Goal: Information Seeking & Learning: Check status

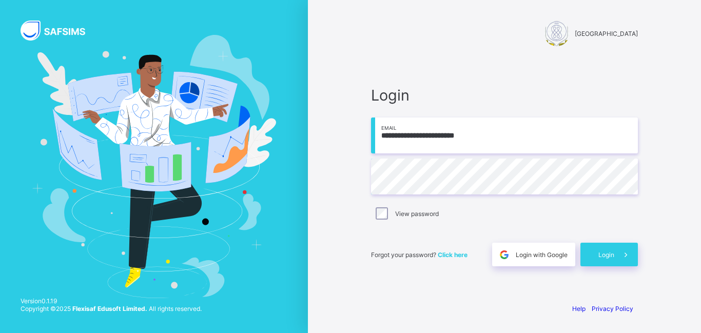
type input "**********"
click at [615, 254] on span at bounding box center [627, 255] width 24 height 24
click at [416, 137] on input "**********" at bounding box center [504, 136] width 267 height 36
click at [417, 136] on input "**********" at bounding box center [504, 136] width 267 height 36
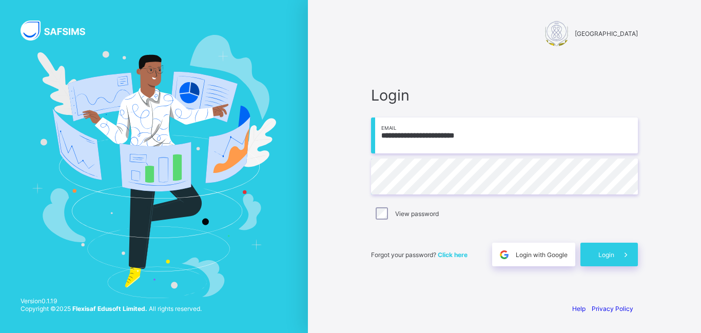
type input "**********"
click at [606, 261] on div "Login" at bounding box center [610, 255] width 58 height 24
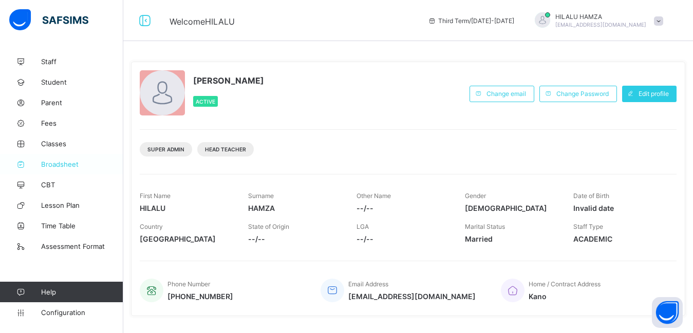
click at [58, 162] on span "Broadsheet" at bounding box center [82, 164] width 82 height 8
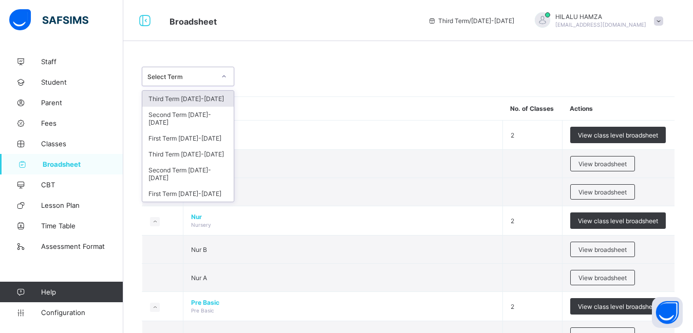
click at [223, 77] on icon at bounding box center [224, 76] width 4 height 2
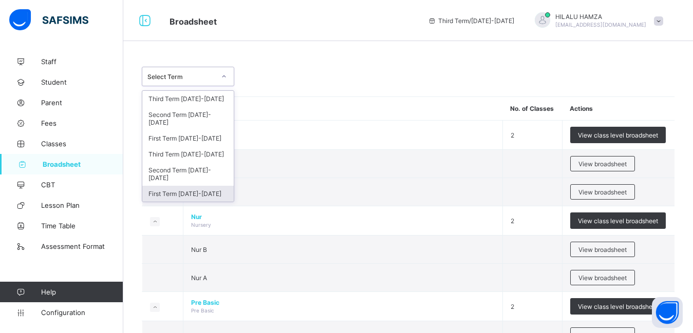
click at [202, 186] on div "First Term [DATE]-[DATE]" at bounding box center [187, 194] width 91 height 16
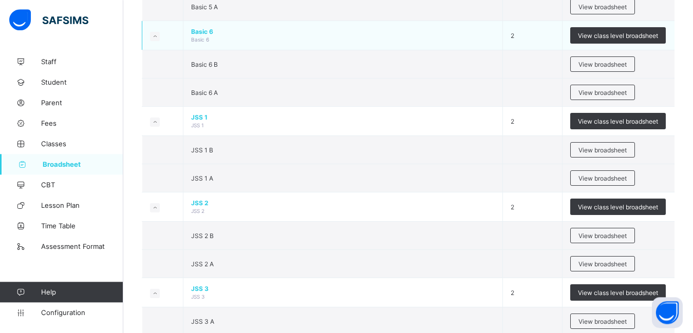
scroll to position [838, 0]
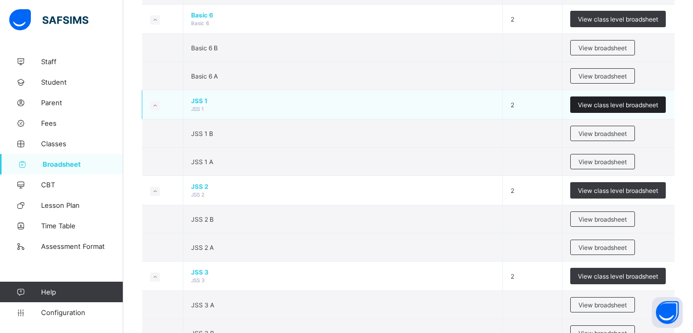
click at [610, 101] on div "View class level broadsheet" at bounding box center [618, 105] width 96 height 16
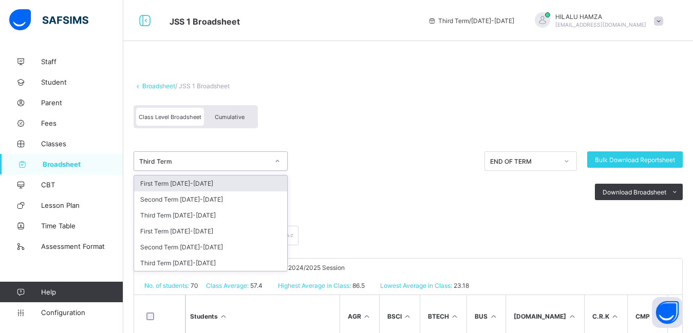
click at [277, 160] on icon at bounding box center [277, 161] width 6 height 10
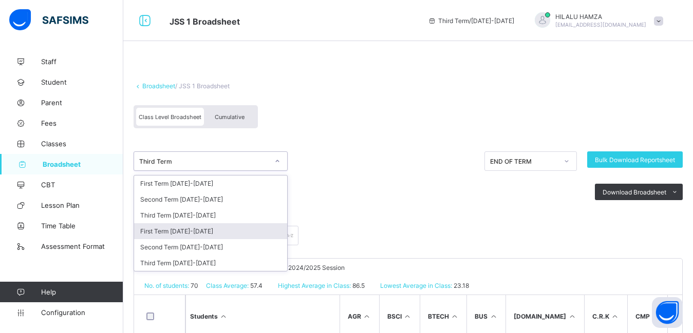
click at [244, 230] on div "First Term [DATE]-[DATE]" at bounding box center [210, 231] width 153 height 16
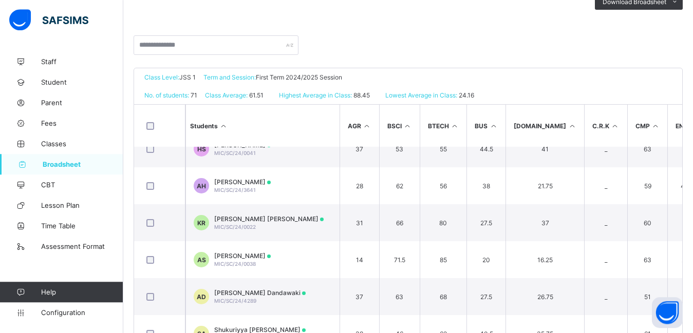
scroll to position [192, 0]
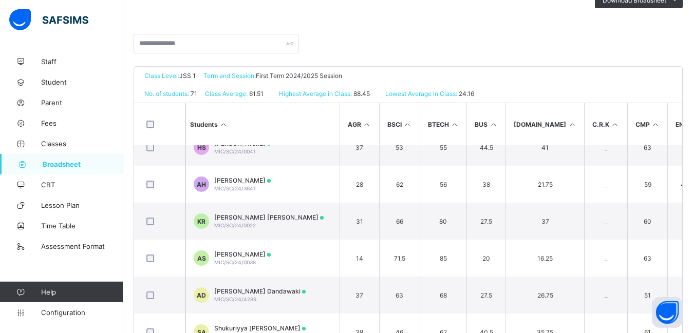
click at [344, 113] on th "AGR" at bounding box center [359, 124] width 40 height 42
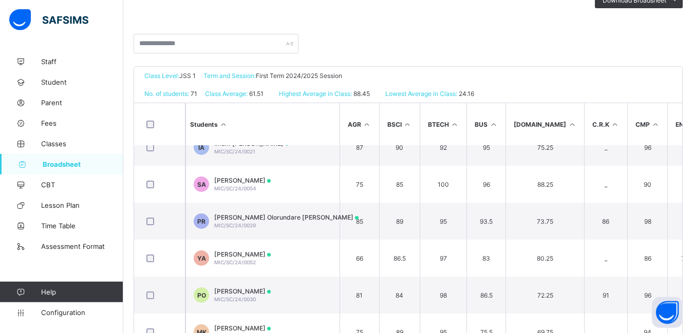
scroll to position [0, 0]
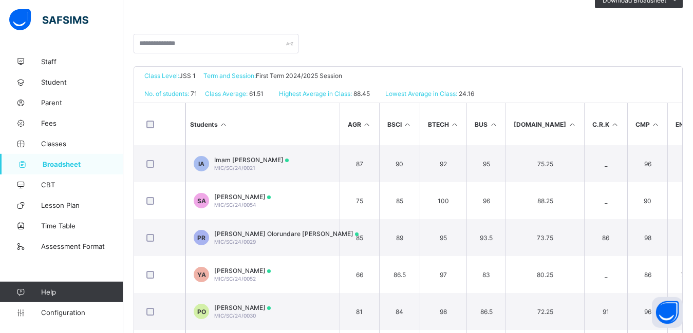
click at [279, 120] on th "Students" at bounding box center [262, 124] width 154 height 42
click at [298, 131] on th "Students" at bounding box center [262, 124] width 154 height 42
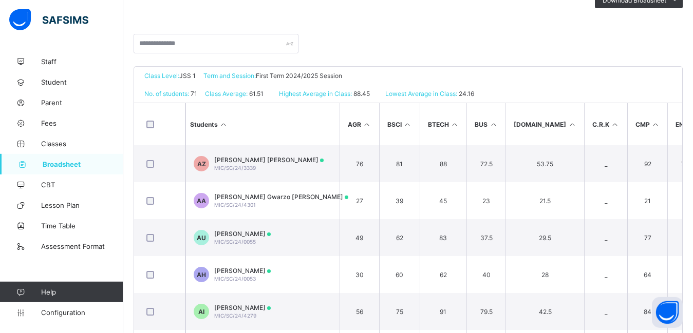
click at [298, 131] on th "Students" at bounding box center [262, 124] width 154 height 42
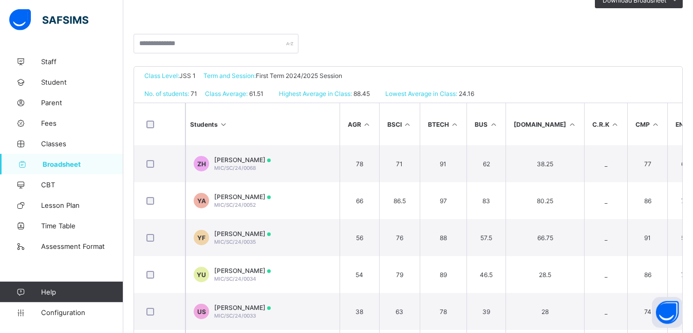
click at [303, 124] on th "Students" at bounding box center [262, 124] width 154 height 42
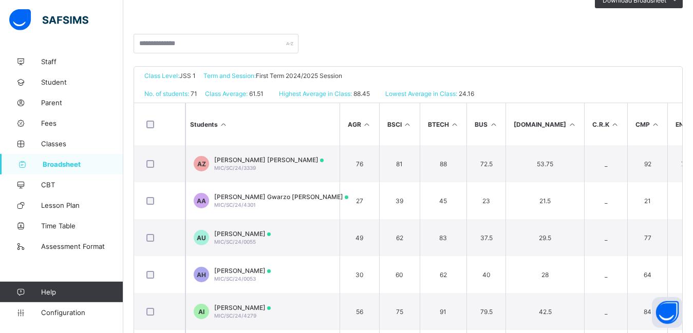
click at [305, 129] on th "Students" at bounding box center [262, 124] width 154 height 42
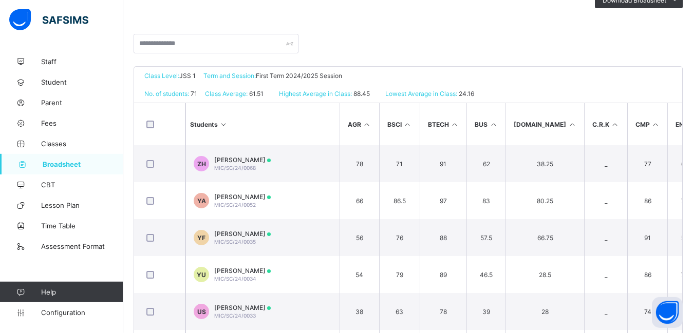
click at [305, 129] on th "Students" at bounding box center [262, 124] width 154 height 42
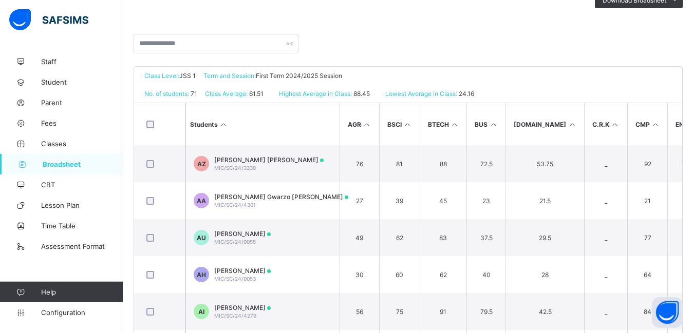
click at [584, 107] on th "C.R.K" at bounding box center [605, 124] width 43 height 42
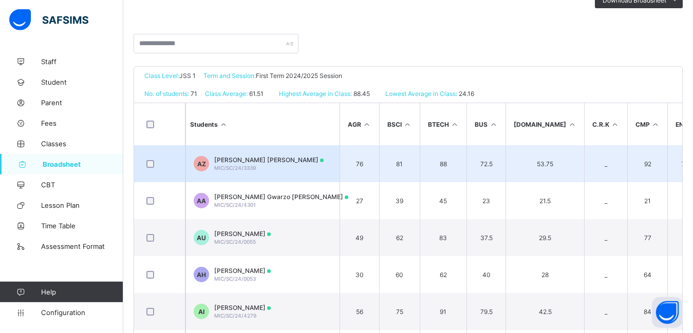
click at [288, 163] on td "AZ Abdallah Gaiya Zubair MIC/SC/24/3339" at bounding box center [262, 163] width 154 height 37
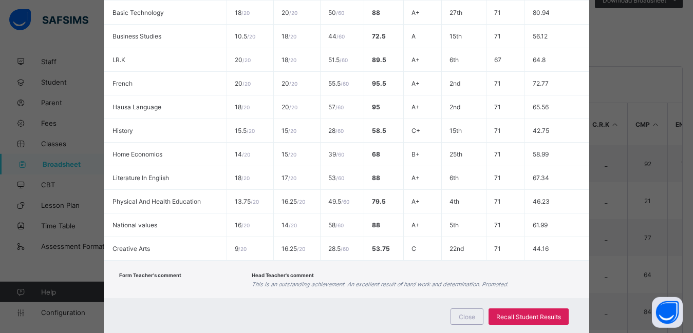
scroll to position [397, 0]
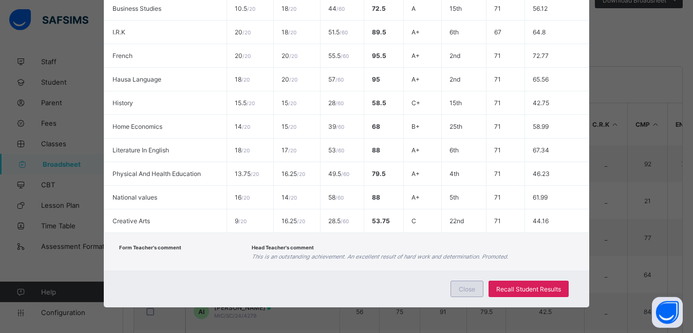
click at [466, 284] on div "Close" at bounding box center [466, 289] width 33 height 16
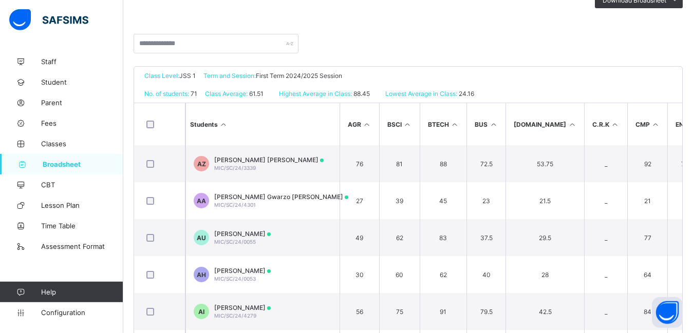
click at [512, 79] on div "Class Level: JSS 1 Term and Session: First Term 2024/2025 Session" at bounding box center [408, 76] width 548 height 18
click at [555, 93] on div "No. of students: 71 Class Average: 61.51 Highest Average in Class: 88.45 Lowest…" at bounding box center [408, 94] width 548 height 18
click at [523, 38] on div at bounding box center [408, 50] width 549 height 32
click at [508, 77] on div "Class Level: JSS 1 Term and Session: First Term 2024/2025 Session" at bounding box center [408, 76] width 548 height 18
drag, startPoint x: 319, startPoint y: 124, endPoint x: 252, endPoint y: 106, distance: 70.1
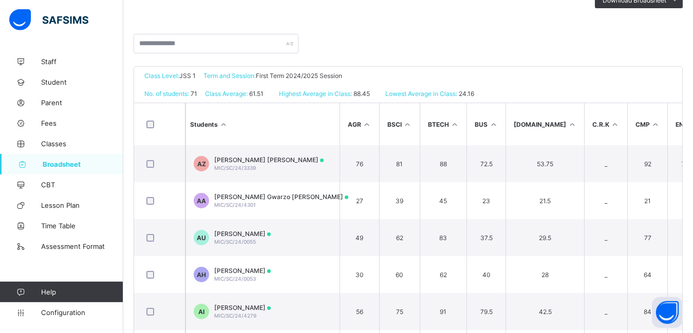
click at [252, 106] on th "Students" at bounding box center [262, 124] width 154 height 42
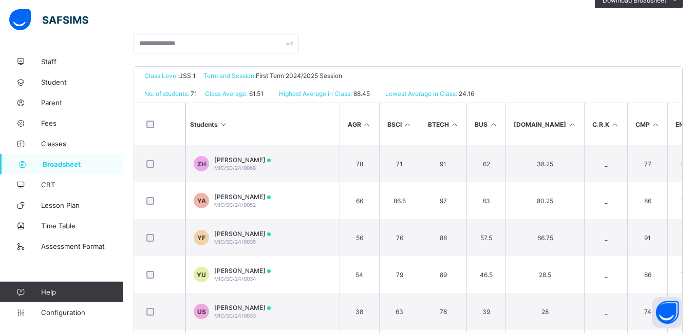
click at [267, 121] on th "Students" at bounding box center [262, 124] width 154 height 42
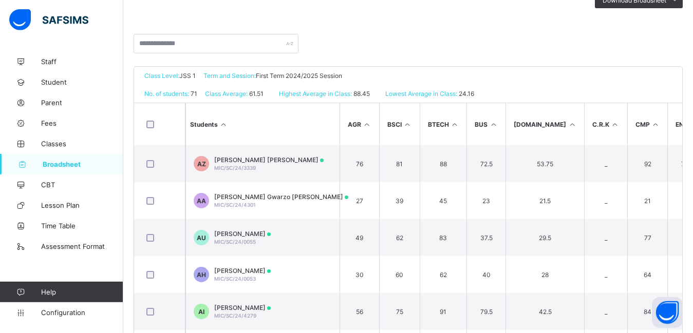
click at [169, 112] on th at bounding box center [159, 124] width 51 height 42
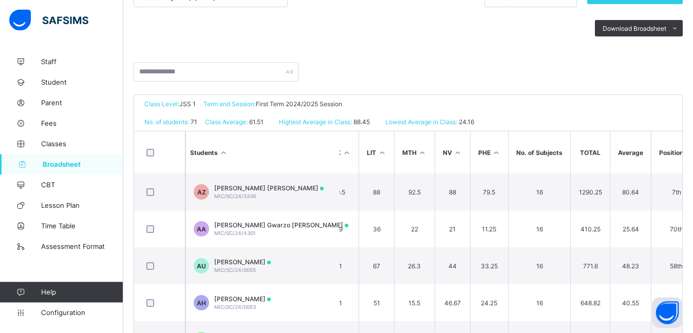
scroll to position [135, 0]
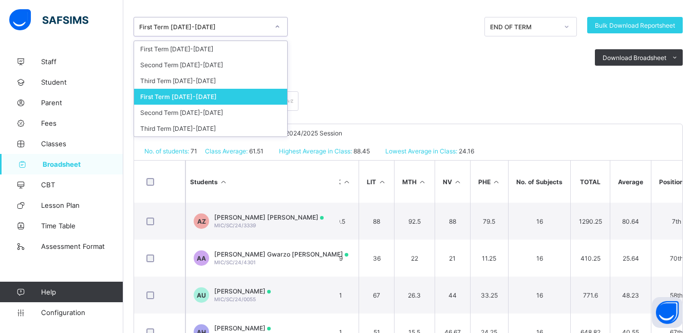
click at [276, 25] on icon at bounding box center [277, 27] width 6 height 10
click at [169, 113] on div "Second Term [DATE]-[DATE]" at bounding box center [210, 113] width 153 height 16
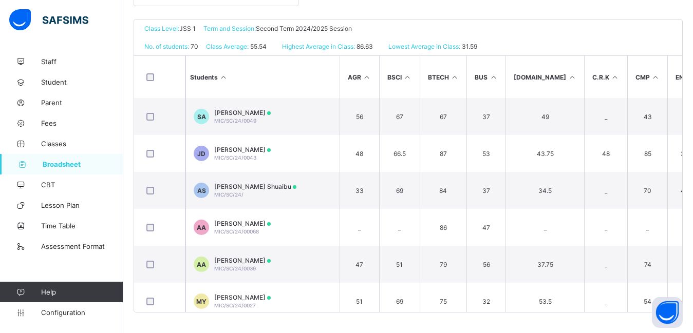
scroll to position [1155, 0]
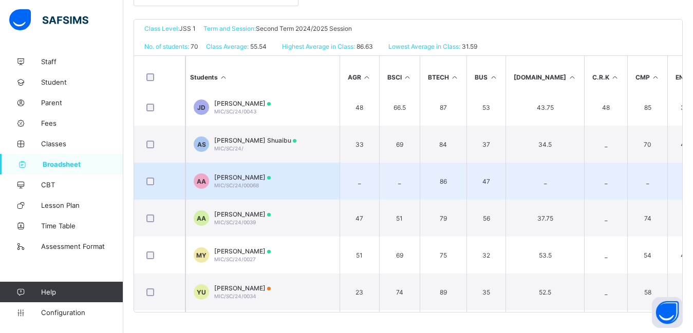
click at [167, 182] on div at bounding box center [159, 182] width 30 height 8
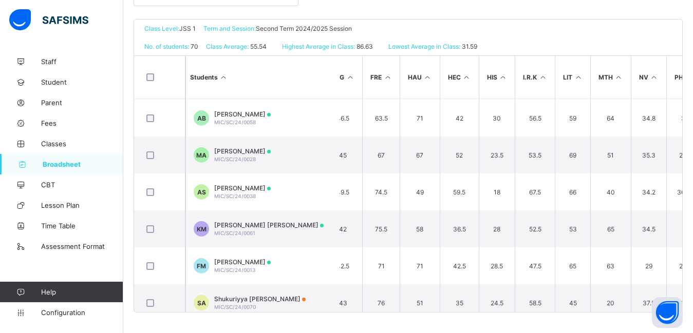
scroll to position [1730, 344]
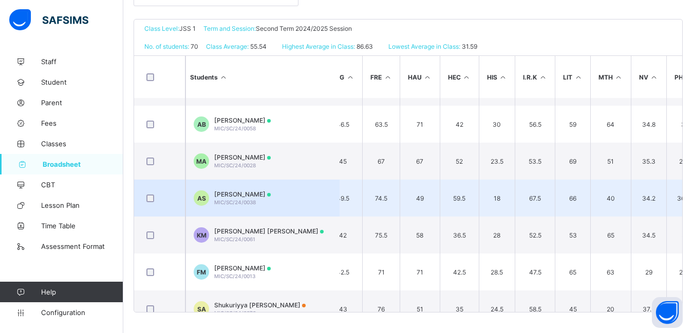
click at [480, 200] on td "18" at bounding box center [497, 198] width 36 height 37
click at [479, 202] on td "18" at bounding box center [497, 198] width 36 height 37
click at [271, 199] on div "Abubakar Abubakar Sadiq MIC/SC/24/0038" at bounding box center [242, 198] width 56 height 15
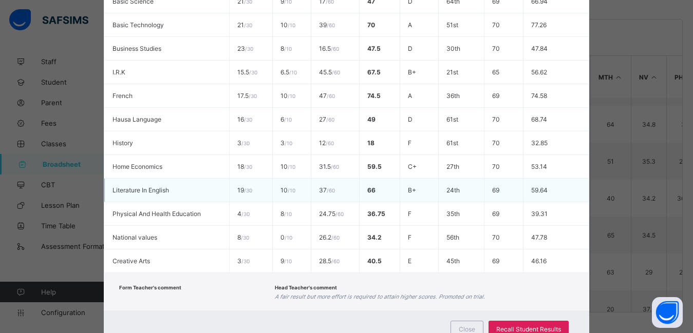
scroll to position [397, 0]
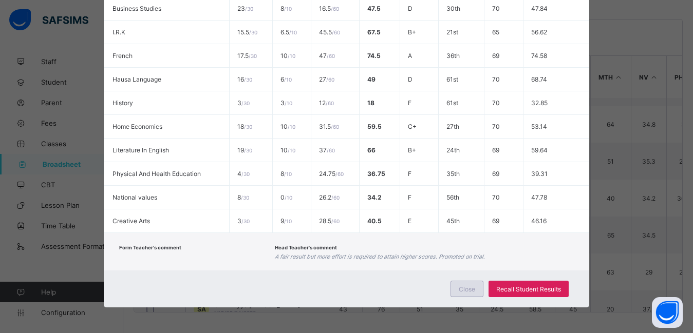
click at [460, 286] on span "Close" at bounding box center [467, 290] width 16 height 8
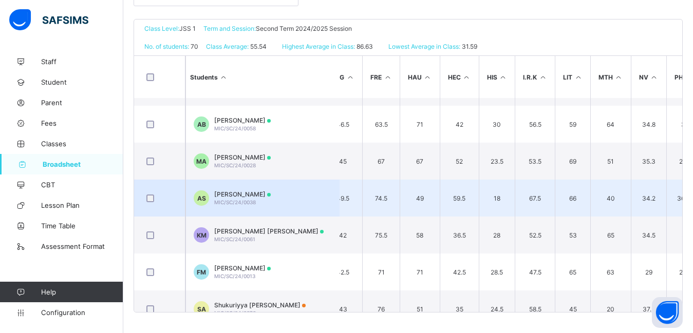
click at [271, 202] on div "Abubakar Abubakar Sadiq MIC/SC/24/0038" at bounding box center [242, 198] width 56 height 15
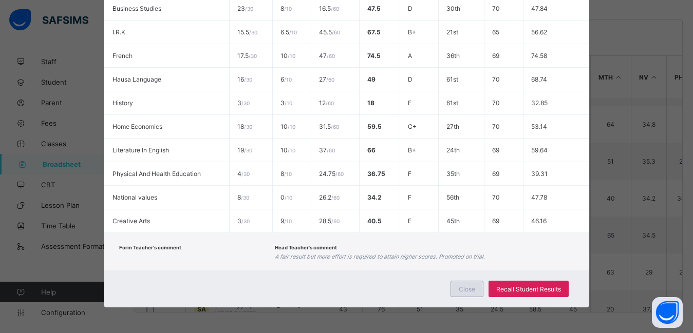
click at [459, 290] on span "Close" at bounding box center [467, 290] width 16 height 8
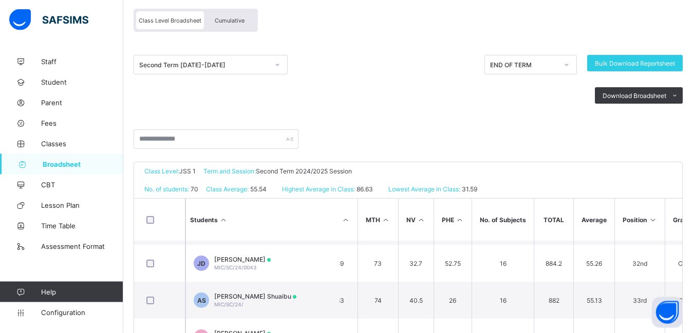
scroll to position [82, 0]
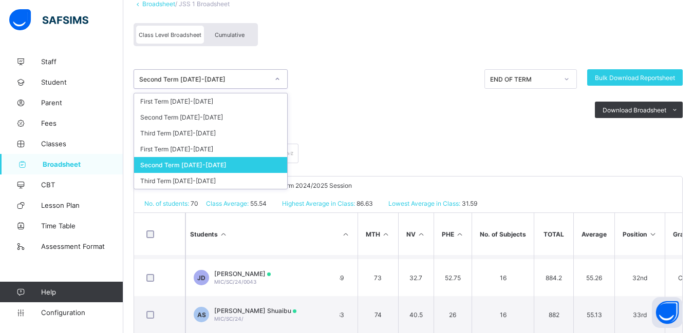
click at [277, 80] on icon at bounding box center [277, 79] width 6 height 10
click at [218, 135] on div "Third Term [DATE]-[DATE]" at bounding box center [210, 133] width 153 height 16
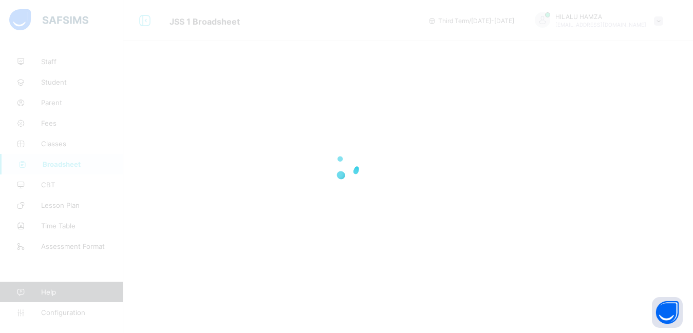
scroll to position [0, 0]
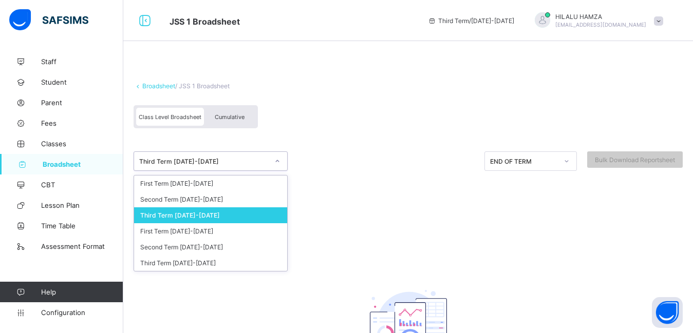
click at [275, 160] on icon at bounding box center [277, 161] width 6 height 10
click at [215, 264] on div "Third Term [DATE]-[DATE]" at bounding box center [210, 263] width 153 height 16
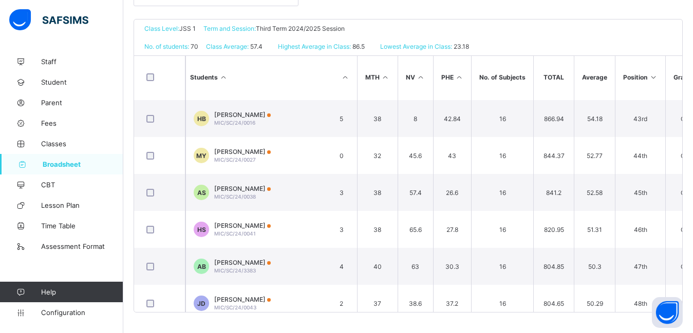
scroll to position [1274, 577]
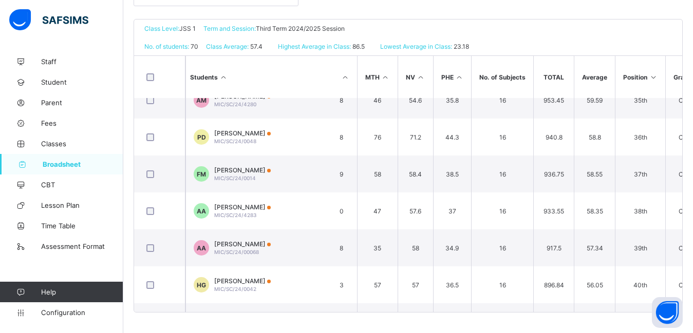
click at [61, 165] on span "Broadsheet" at bounding box center [83, 164] width 81 height 8
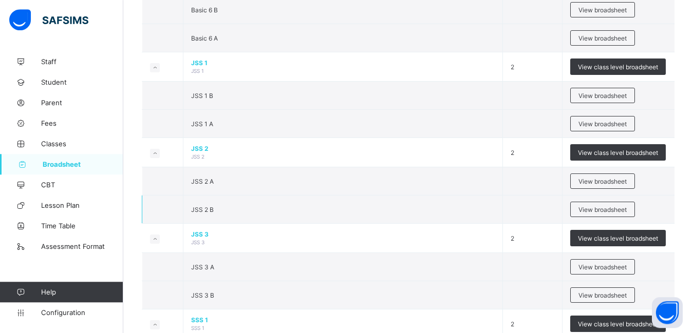
scroll to position [838, 0]
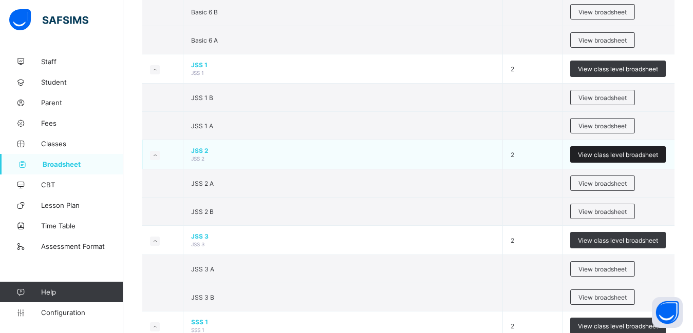
click at [618, 155] on span "View class level broadsheet" at bounding box center [618, 155] width 80 height 8
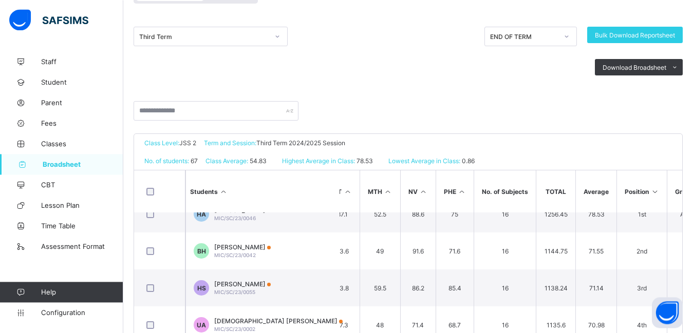
scroll to position [99, 0]
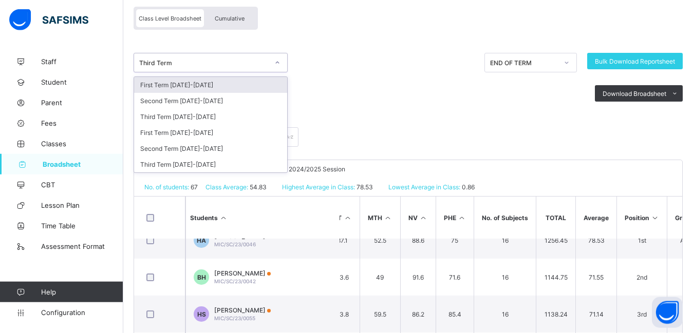
click at [276, 63] on icon at bounding box center [277, 63] width 6 height 10
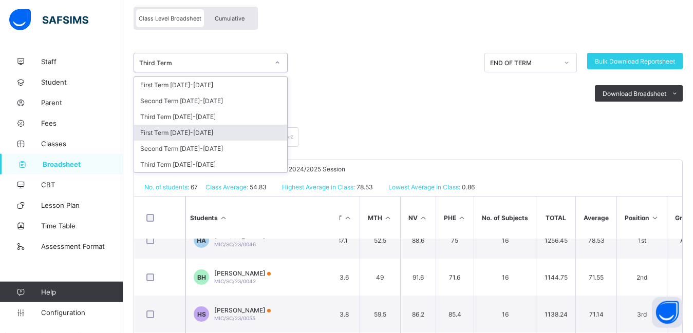
click at [170, 134] on div "First Term [DATE]-[DATE]" at bounding box center [210, 133] width 153 height 16
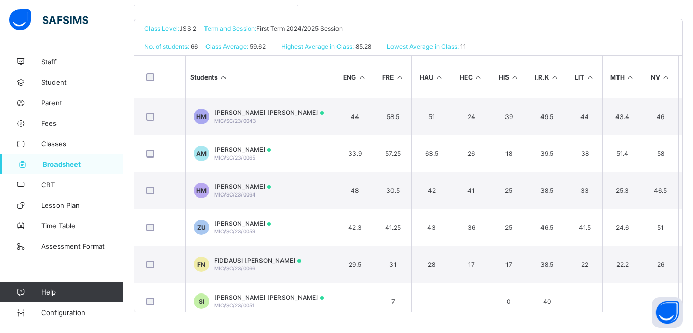
scroll to position [2235, 332]
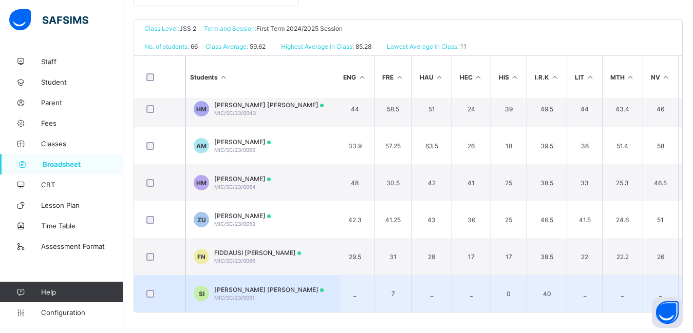
drag, startPoint x: 525, startPoint y: 303, endPoint x: 578, endPoint y: 303, distance: 52.9
click at [578, 303] on tr "SI SAGIR YAU IBRAHIM MIC/SC/23/0051 _ 5 25 _ 0 _ _ _ 7 _ _ 0 40 _ _ _ 0 7 77 11…" at bounding box center [373, 293] width 1143 height 37
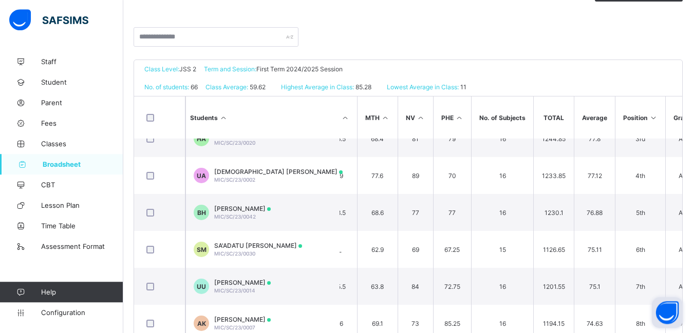
scroll to position [239, 0]
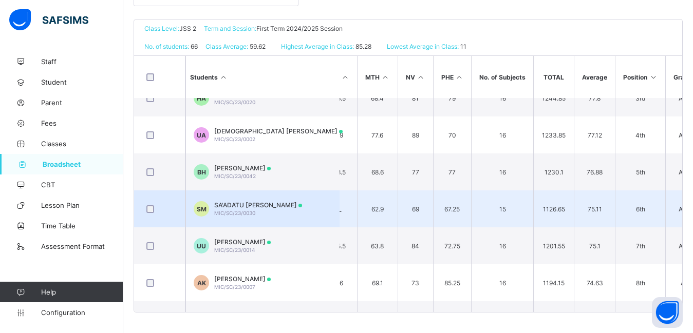
click at [166, 209] on div at bounding box center [159, 209] width 30 height 8
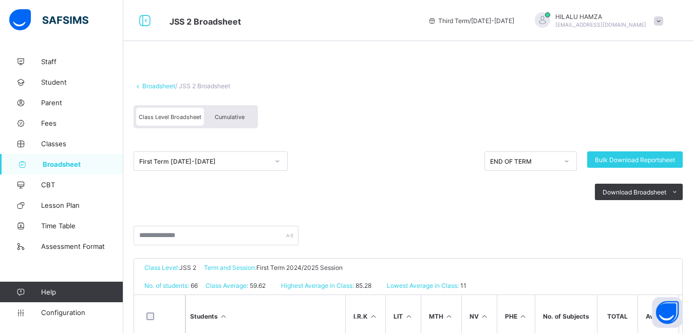
scroll to position [92, 514]
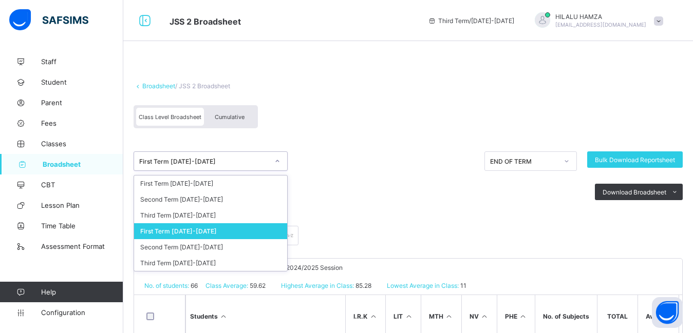
click at [277, 161] on icon at bounding box center [277, 161] width 6 height 10
click at [196, 248] on div "Second Term [DATE]-[DATE]" at bounding box center [210, 247] width 153 height 16
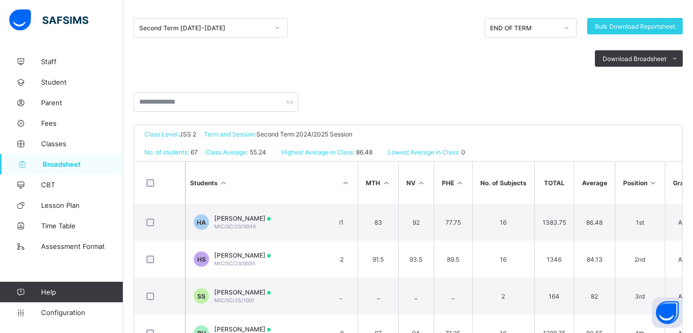
scroll to position [132, 0]
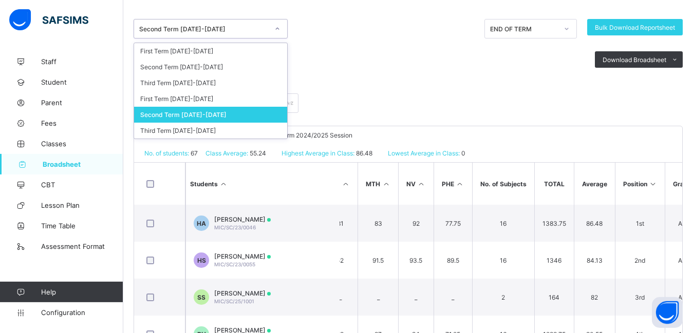
click at [273, 28] on div at bounding box center [277, 29] width 17 height 16
click at [243, 102] on div "First Term [DATE]-[DATE]" at bounding box center [210, 99] width 153 height 16
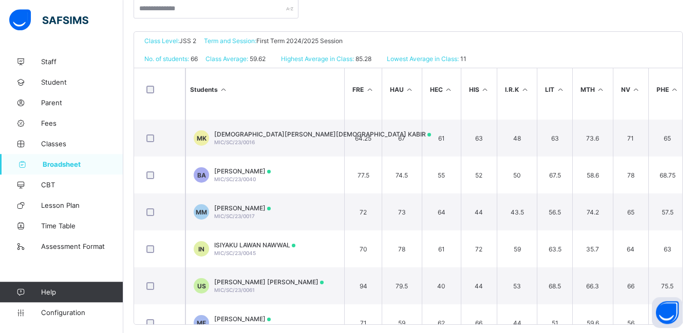
scroll to position [545, 362]
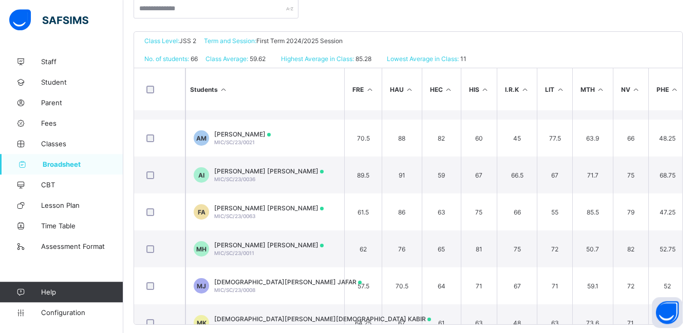
click at [66, 162] on span "Broadsheet" at bounding box center [83, 164] width 81 height 8
click at [60, 165] on span "Broadsheet" at bounding box center [83, 164] width 81 height 8
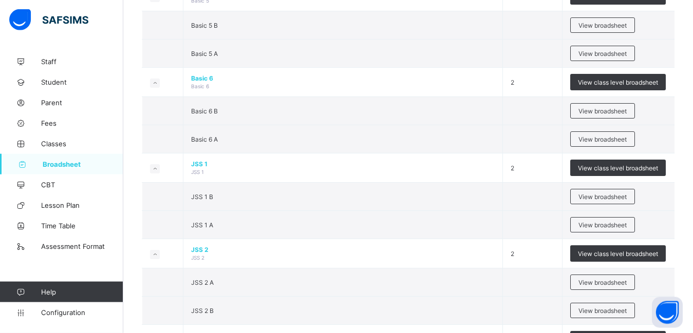
scroll to position [764, 0]
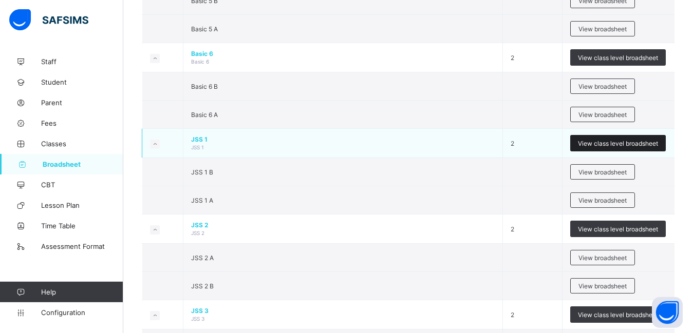
click at [618, 141] on span "View class level broadsheet" at bounding box center [618, 144] width 80 height 8
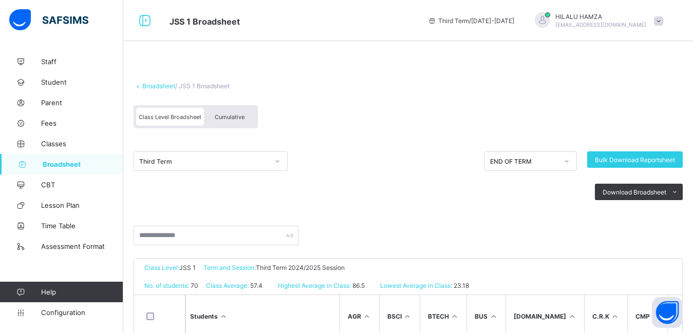
click at [60, 162] on span "Broadsheet" at bounding box center [83, 164] width 81 height 8
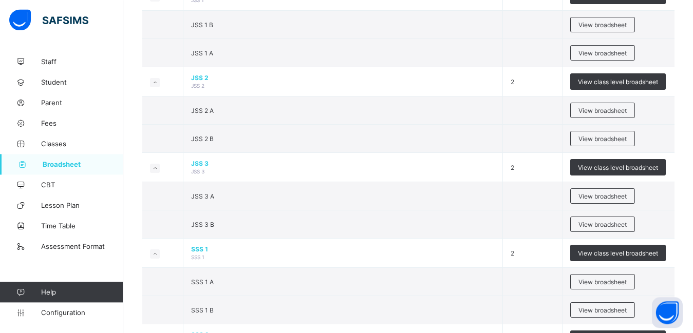
scroll to position [914, 0]
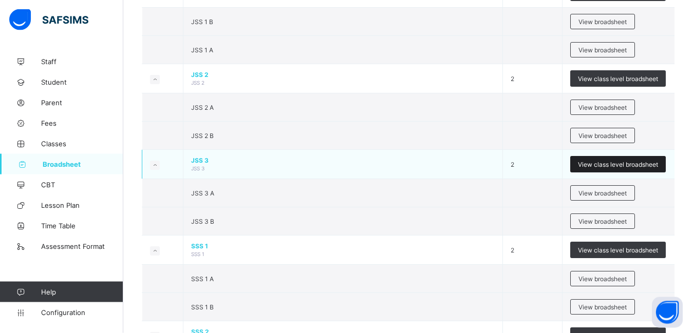
click at [603, 164] on span "View class level broadsheet" at bounding box center [618, 165] width 80 height 8
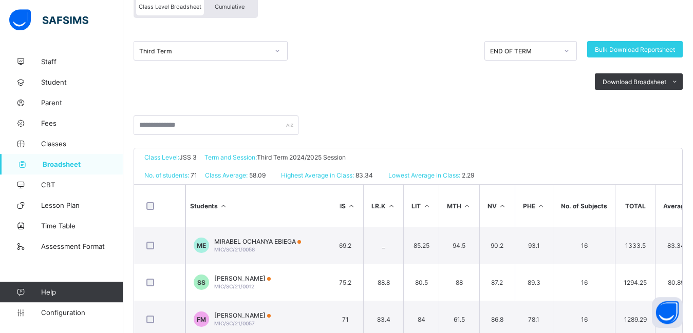
scroll to position [103, 0]
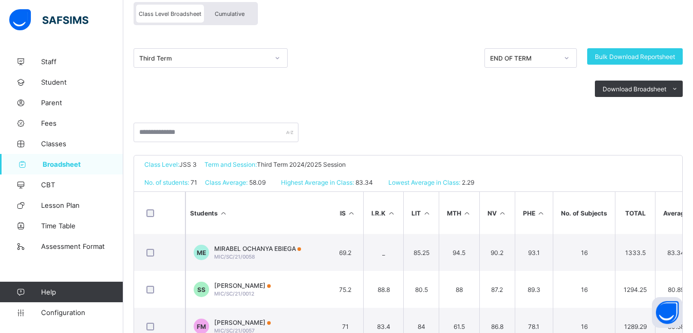
click at [277, 58] on icon at bounding box center [278, 58] width 4 height 2
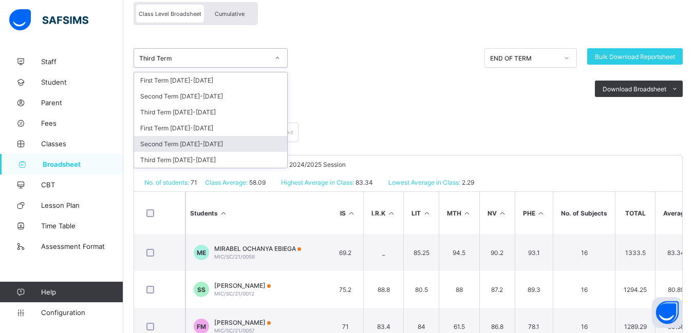
click at [217, 145] on div "Second Term [DATE]-[DATE]" at bounding box center [210, 144] width 153 height 16
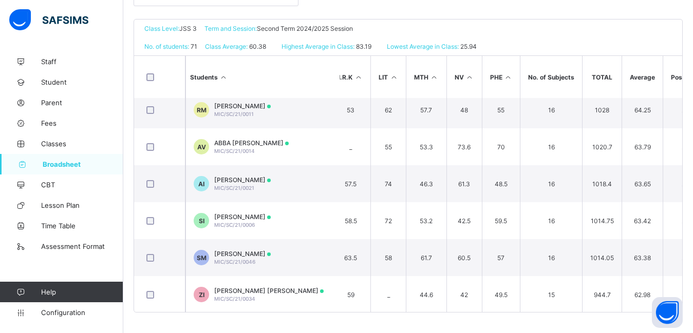
scroll to position [838, 528]
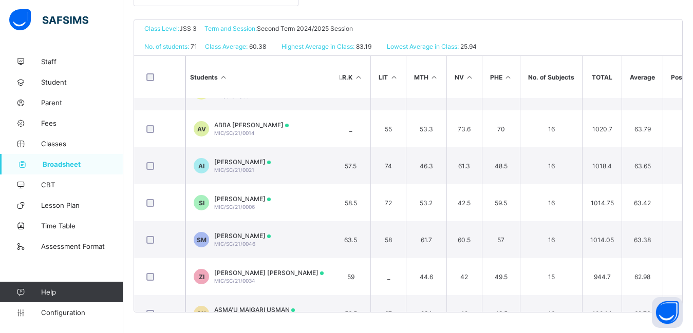
click at [693, 144] on html "JSS 3 Broadsheet Third Term / 2024-2025 HILALU HAMZA hilaluhamza082@gmail.com S…" at bounding box center [346, 47] width 693 height 573
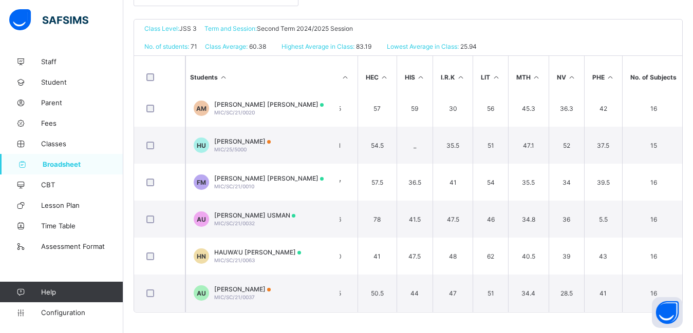
scroll to position [2042, 433]
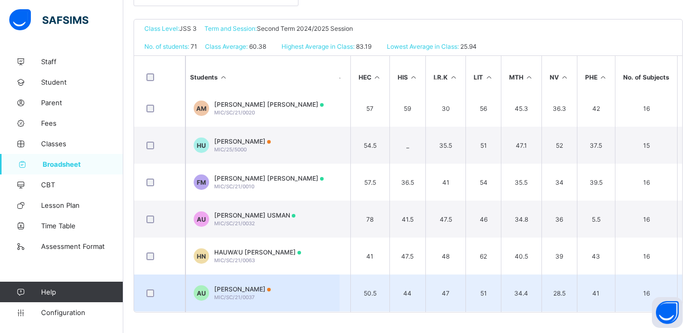
click at [465, 301] on td "51" at bounding box center [482, 293] width 35 height 37
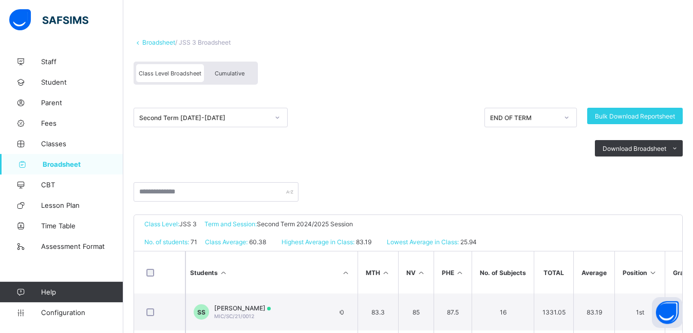
scroll to position [40, 0]
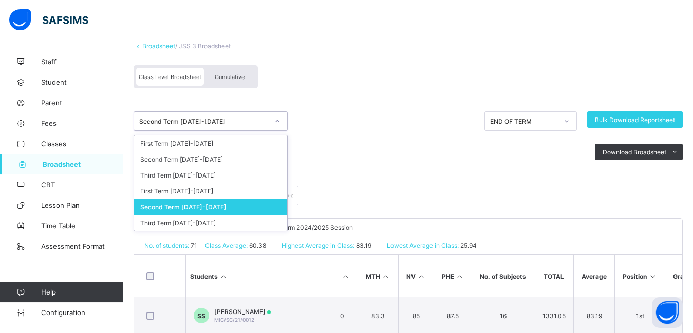
click at [278, 122] on icon at bounding box center [277, 121] width 6 height 10
click at [204, 190] on div "First Term [DATE]-[DATE]" at bounding box center [210, 191] width 153 height 16
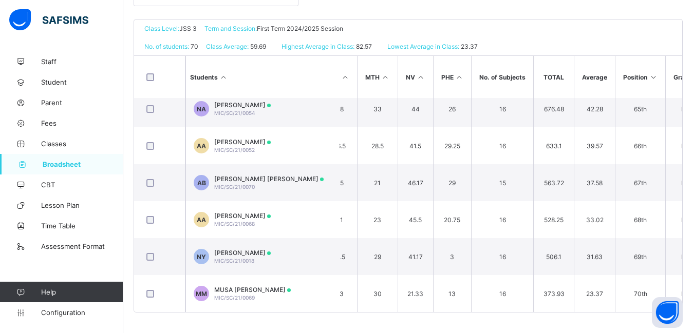
scroll to position [2383, 577]
click at [71, 167] on span "Broadsheet" at bounding box center [83, 164] width 81 height 8
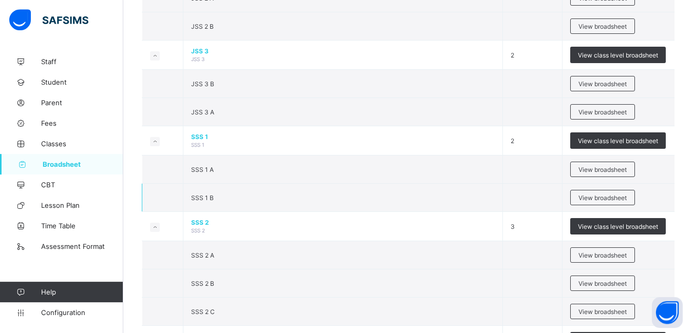
scroll to position [995, 0]
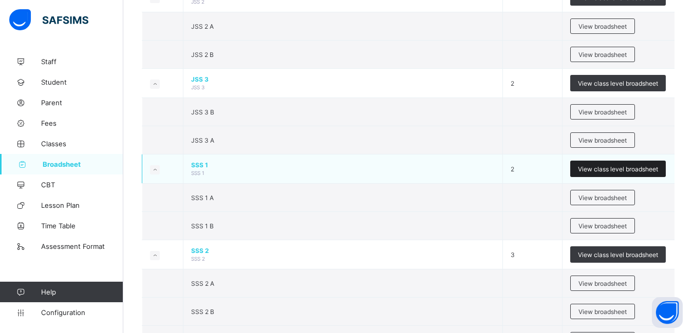
click at [609, 166] on span "View class level broadsheet" at bounding box center [618, 169] width 80 height 8
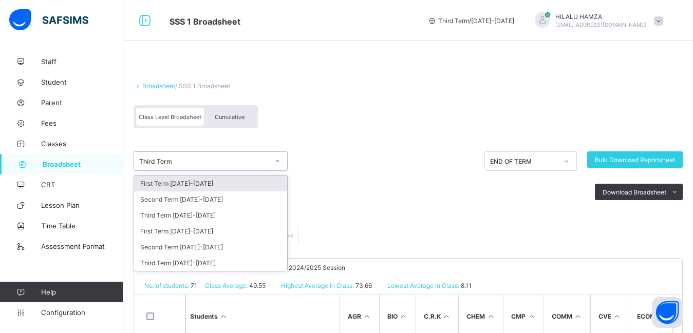
click at [277, 163] on icon at bounding box center [277, 161] width 6 height 10
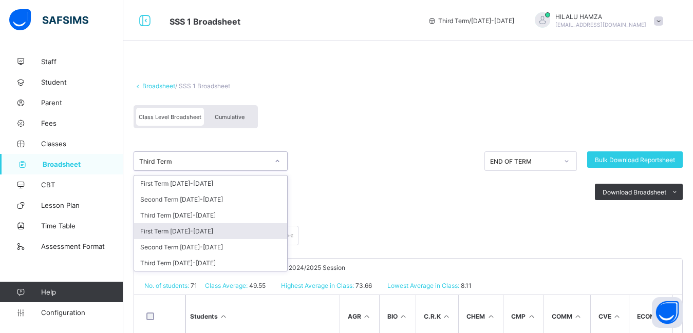
click at [231, 232] on div "First Term [DATE]-[DATE]" at bounding box center [210, 231] width 153 height 16
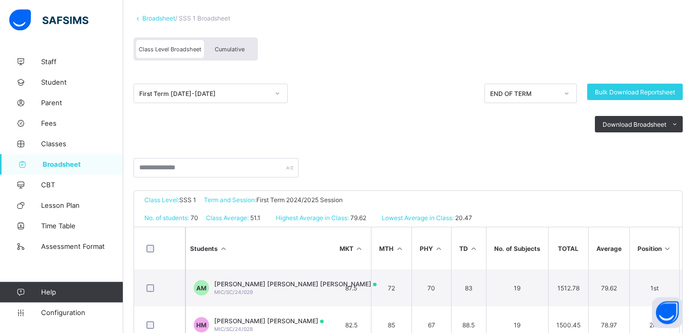
scroll to position [42, 0]
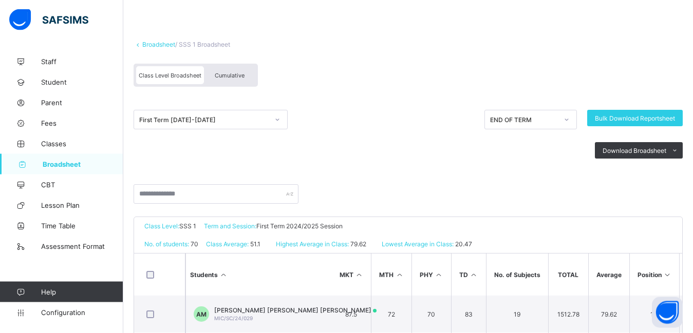
click at [277, 120] on icon at bounding box center [278, 120] width 4 height 2
click at [277, 118] on icon at bounding box center [277, 120] width 6 height 10
click at [230, 117] on div "First Term [DATE]-[DATE]" at bounding box center [203, 120] width 129 height 8
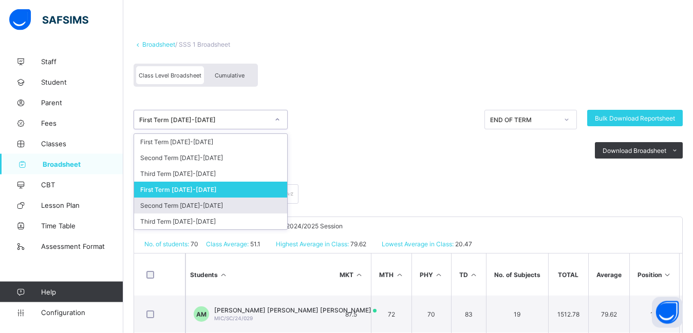
click at [239, 205] on div "Second Term [DATE]-[DATE]" at bounding box center [210, 206] width 153 height 16
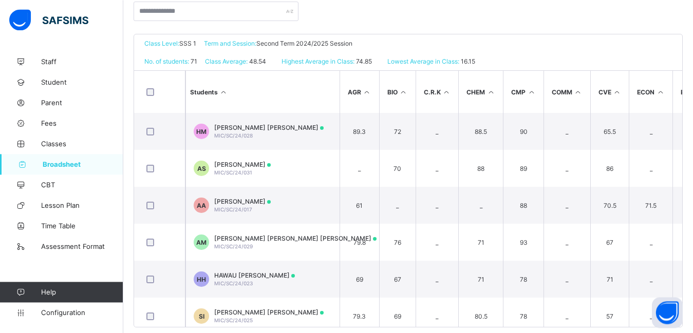
scroll to position [230, 0]
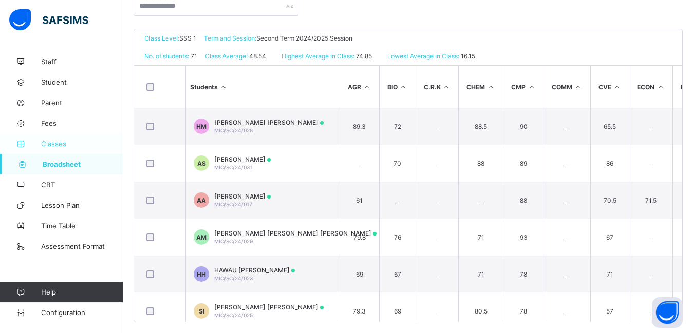
click at [55, 145] on span "Classes" at bounding box center [82, 144] width 82 height 8
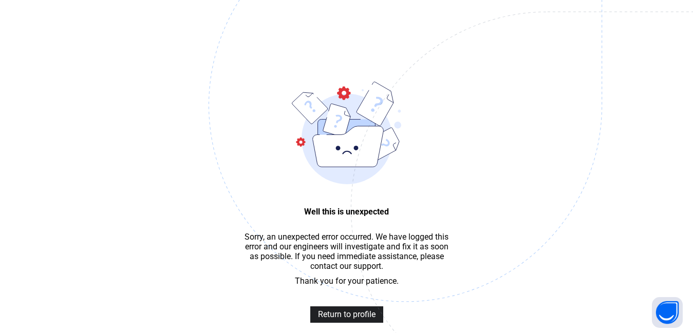
click at [338, 319] on span "Return to profile" at bounding box center [347, 315] width 58 height 10
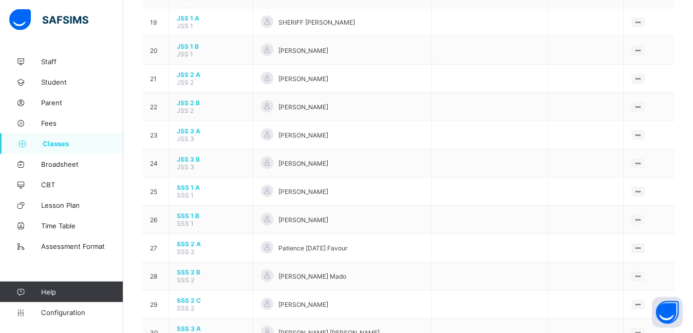
scroll to position [623, 0]
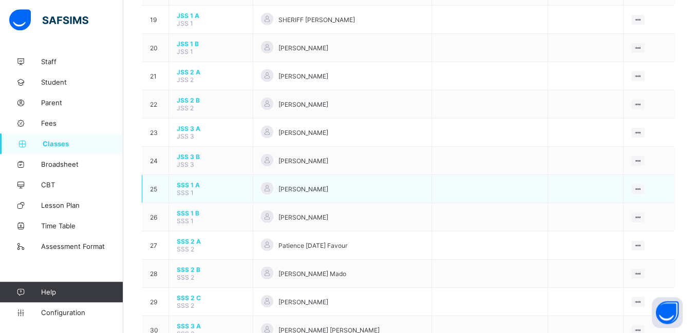
click at [196, 185] on span "SSS 1 A" at bounding box center [211, 185] width 68 height 8
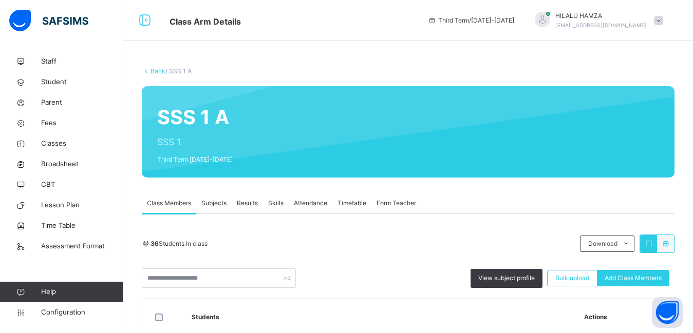
click at [218, 204] on span "Subjects" at bounding box center [213, 203] width 25 height 9
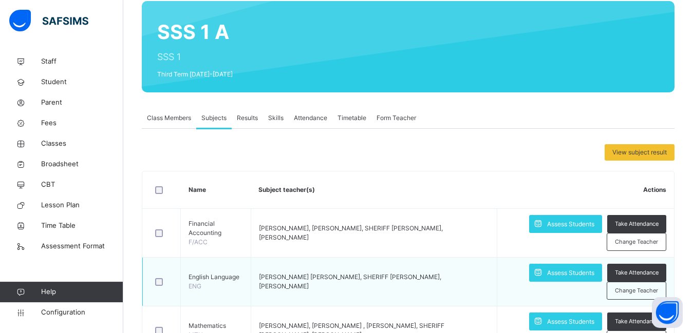
scroll to position [105, 0]
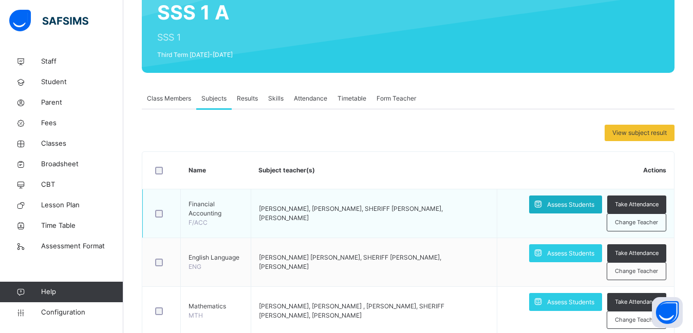
click at [578, 204] on span "Assess Students" at bounding box center [570, 204] width 47 height 9
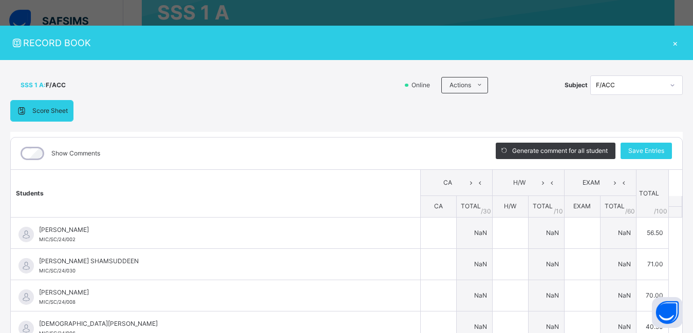
type input "**"
type input "*"
type input "****"
type input "**"
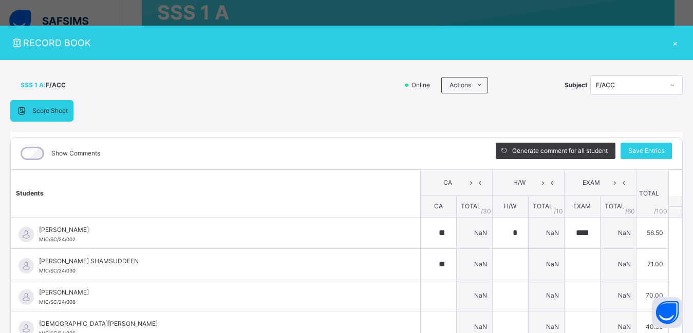
type input "**"
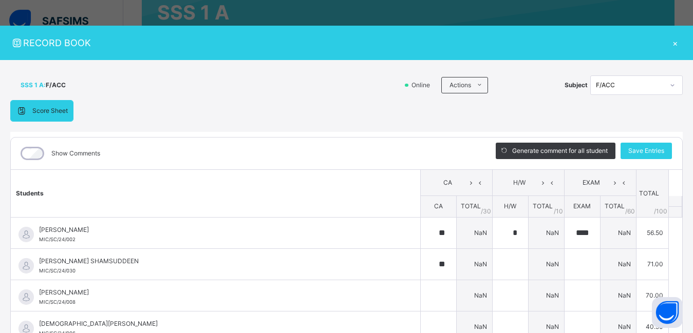
type input "*"
type input "****"
type input "**"
type input "*"
type input "**"
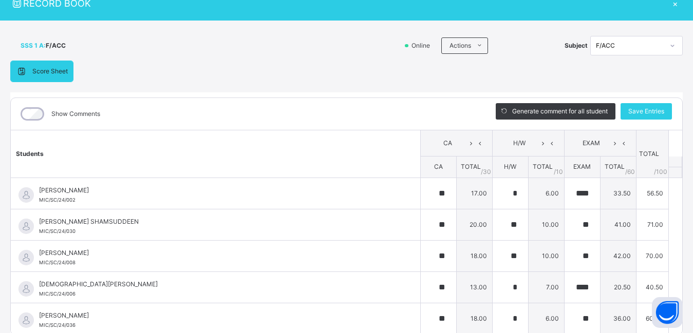
scroll to position [36, 0]
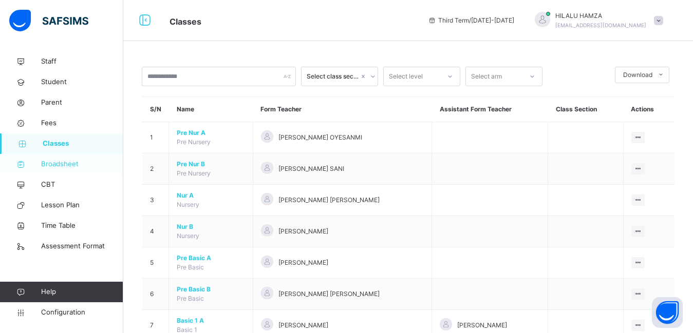
click at [67, 164] on span "Broadsheet" at bounding box center [82, 164] width 82 height 10
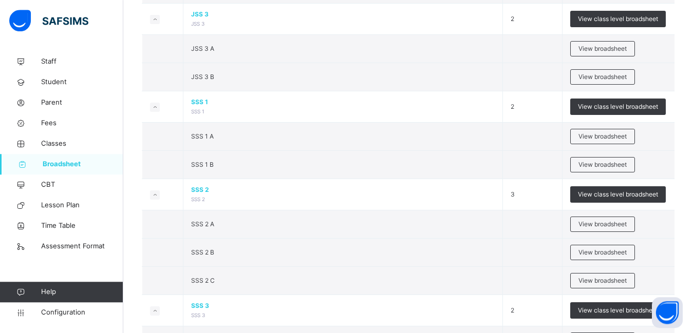
scroll to position [1092, 0]
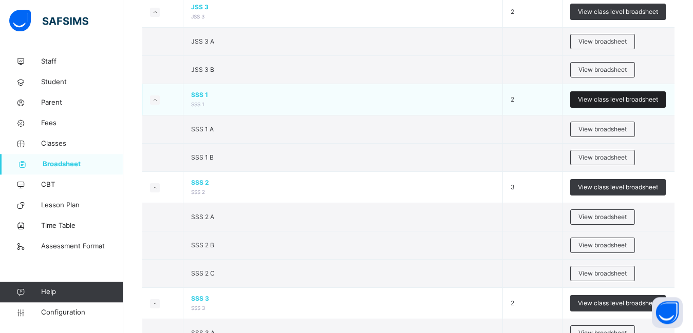
click at [605, 100] on span "View class level broadsheet" at bounding box center [618, 99] width 80 height 9
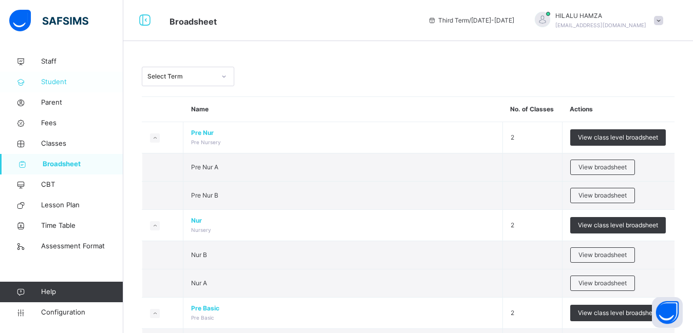
click at [63, 83] on span "Student" at bounding box center [82, 82] width 82 height 10
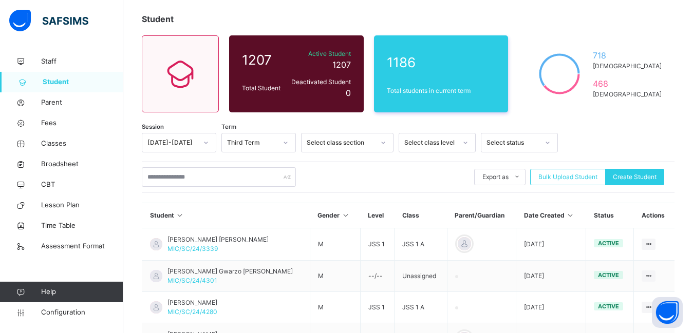
scroll to position [52, 0]
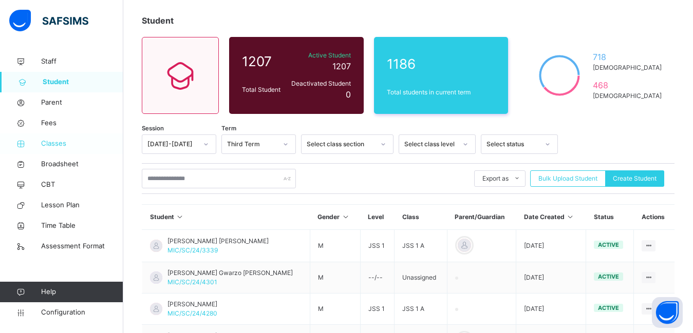
click at [62, 145] on span "Classes" at bounding box center [82, 144] width 82 height 10
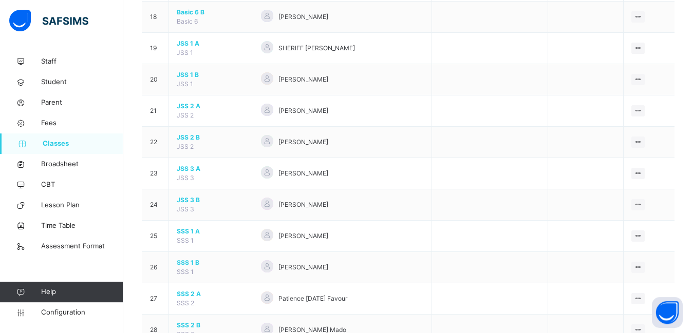
scroll to position [681, 0]
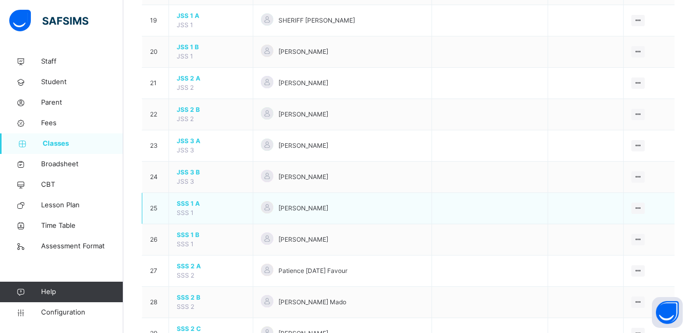
click at [205, 205] on span "SSS 1 A" at bounding box center [211, 203] width 68 height 9
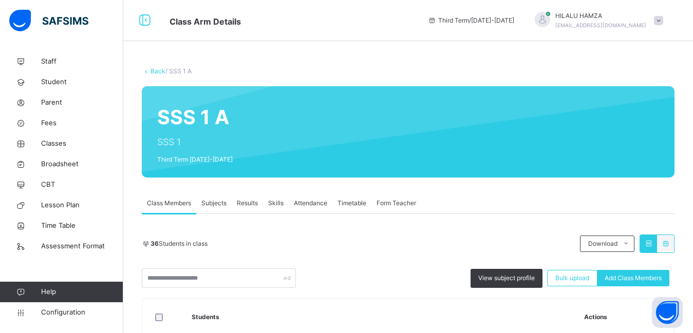
scroll to position [105, 0]
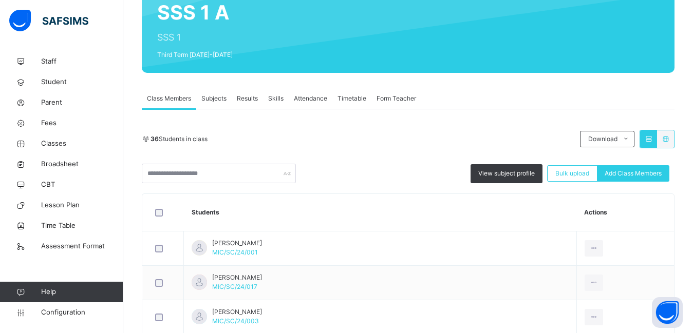
click at [212, 100] on span "Subjects" at bounding box center [213, 98] width 25 height 9
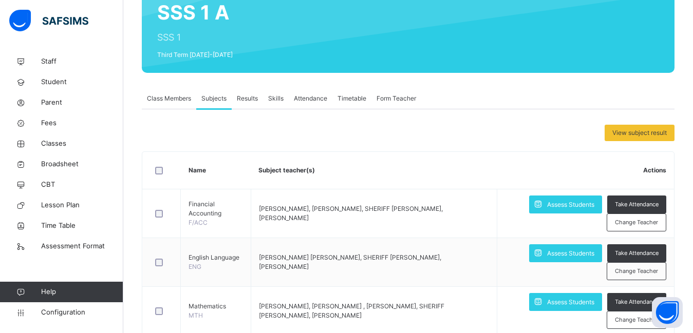
click at [251, 102] on span "Results" at bounding box center [247, 98] width 21 height 9
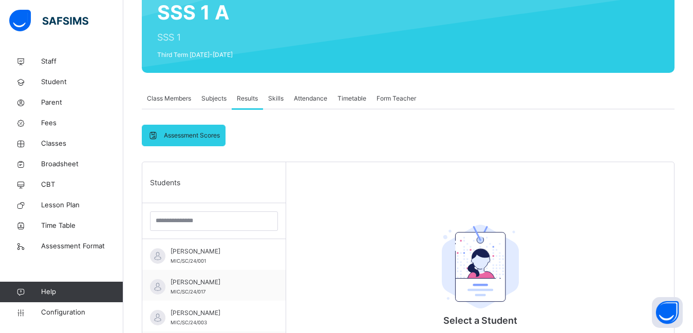
click at [279, 104] on div "Skills" at bounding box center [276, 98] width 26 height 21
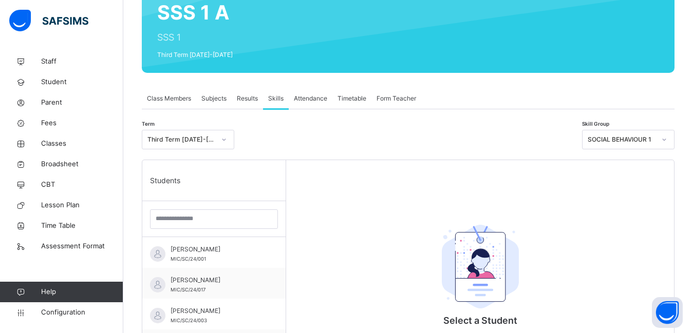
click at [222, 98] on span "Subjects" at bounding box center [213, 98] width 25 height 9
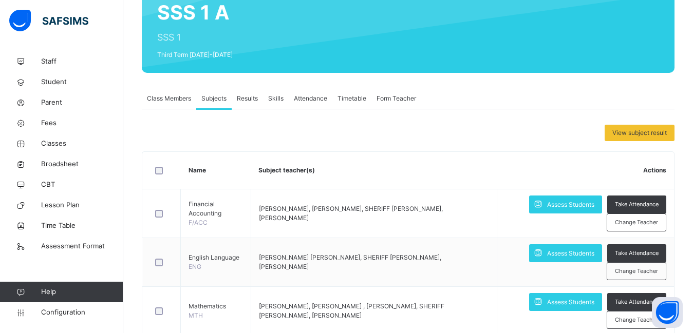
click at [171, 95] on span "Class Members" at bounding box center [169, 98] width 44 height 9
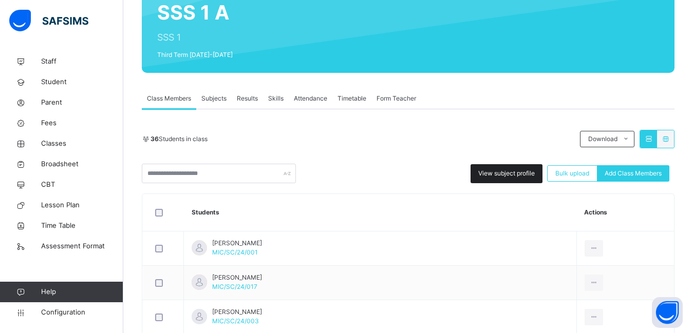
click at [514, 174] on span "View subject profile" at bounding box center [506, 173] width 56 height 9
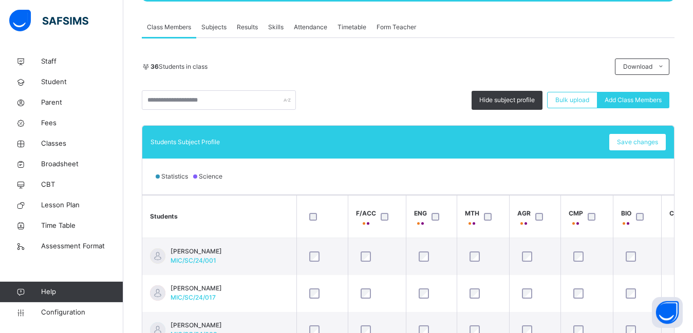
scroll to position [191, 0]
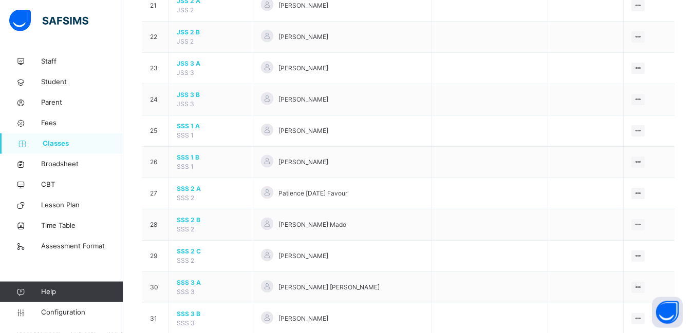
scroll to position [764, 0]
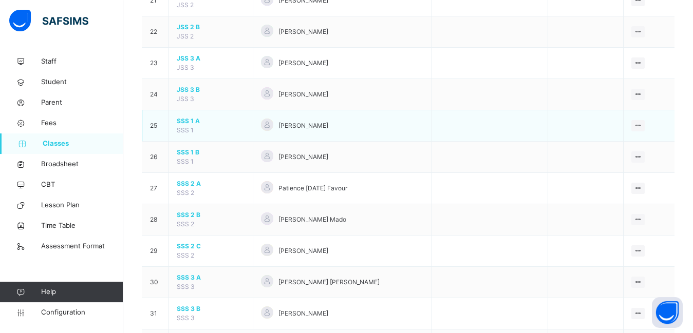
click at [191, 121] on span "SSS 1 A" at bounding box center [211, 121] width 68 height 9
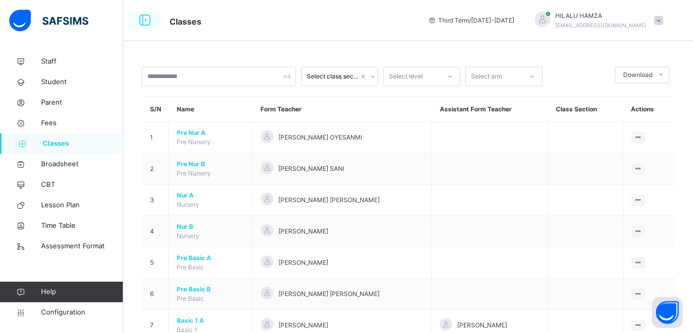
click at [142, 17] on icon at bounding box center [144, 20] width 17 height 18
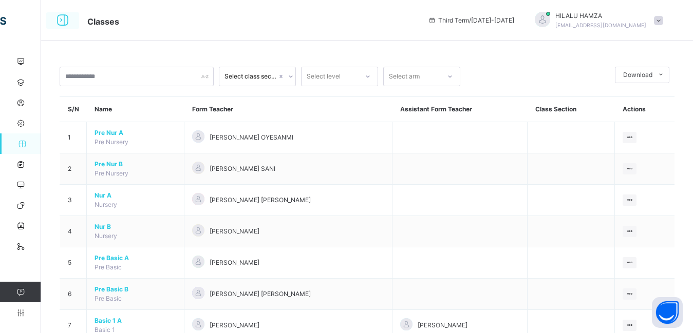
click at [63, 20] on icon at bounding box center [62, 20] width 17 height 18
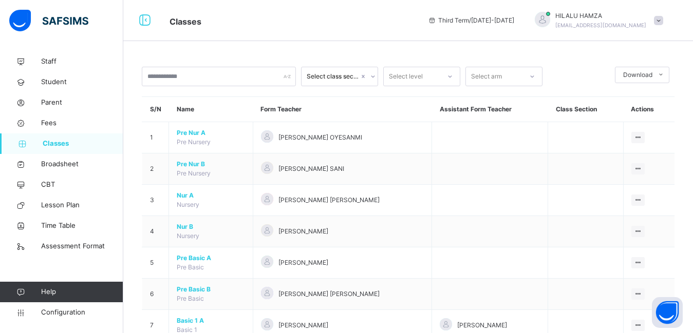
click at [56, 143] on span "Classes" at bounding box center [83, 144] width 81 height 10
click at [42, 142] on icon at bounding box center [22, 144] width 41 height 8
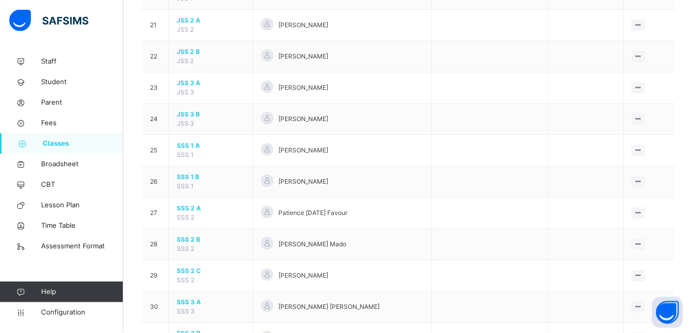
scroll to position [742, 0]
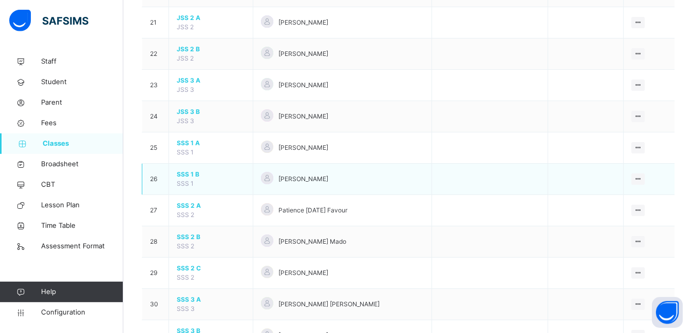
click at [200, 170] on span "SSS 1 B" at bounding box center [211, 174] width 68 height 9
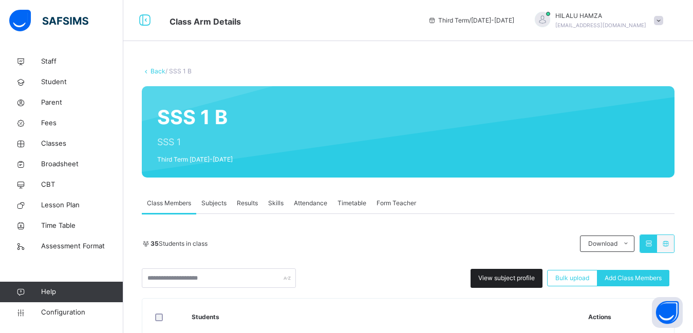
click at [501, 281] on span "View subject profile" at bounding box center [506, 278] width 56 height 9
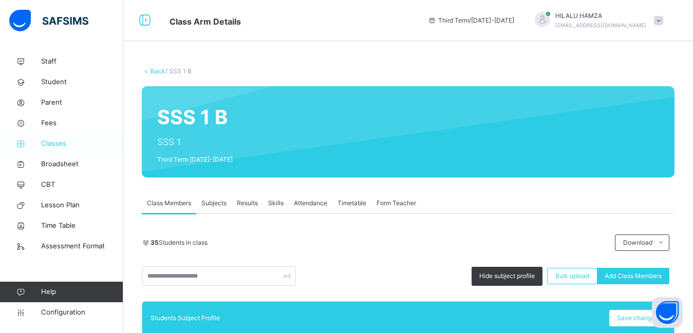
click at [51, 143] on span "Classes" at bounding box center [82, 144] width 82 height 10
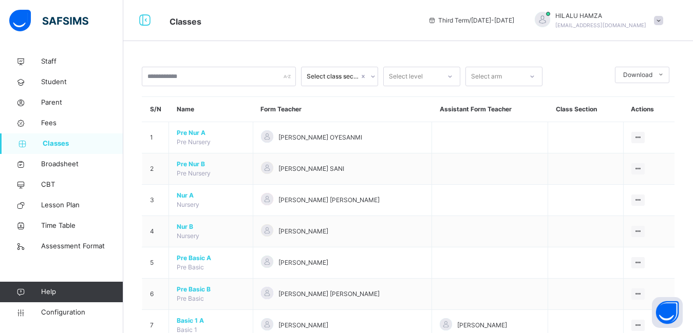
click at [54, 141] on span "Classes" at bounding box center [83, 144] width 81 height 10
click at [55, 166] on span "Broadsheet" at bounding box center [82, 164] width 82 height 10
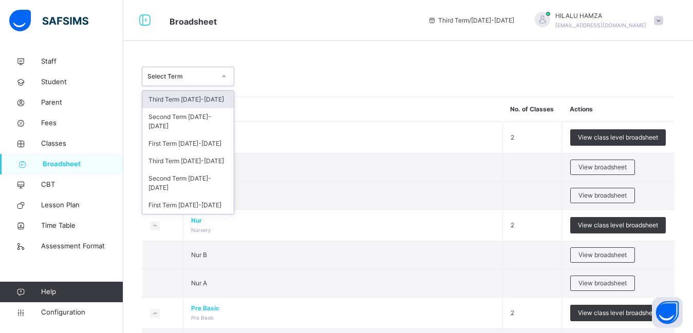
click at [227, 77] on div at bounding box center [223, 76] width 17 height 16
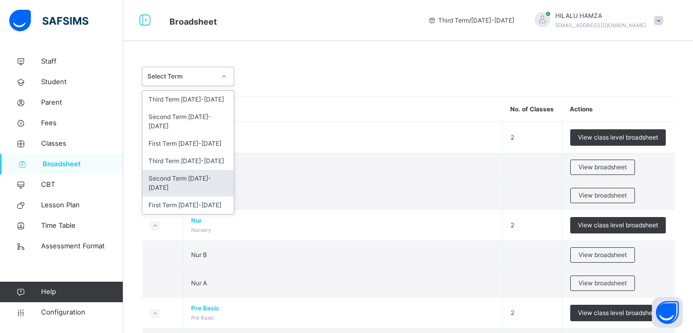
click at [194, 172] on div "Second Term [DATE]-[DATE]" at bounding box center [187, 183] width 91 height 27
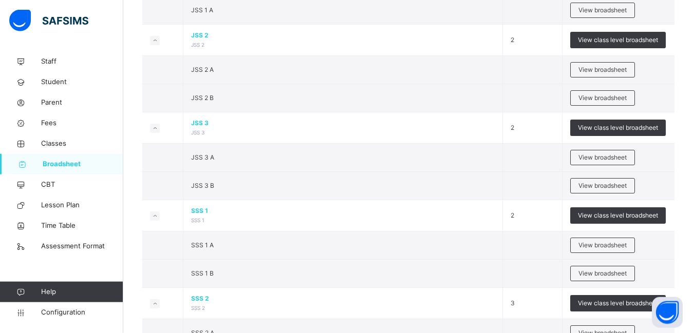
scroll to position [1048, 0]
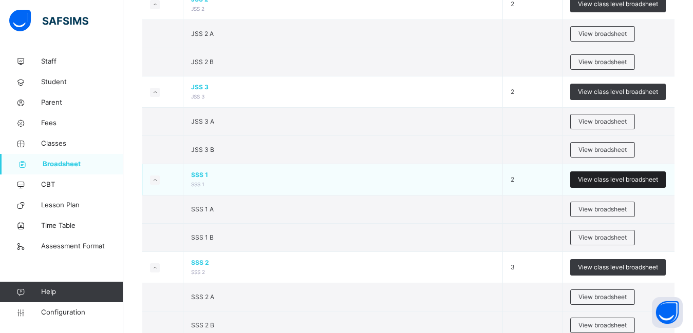
click at [609, 179] on span "View class level broadsheet" at bounding box center [618, 179] width 80 height 9
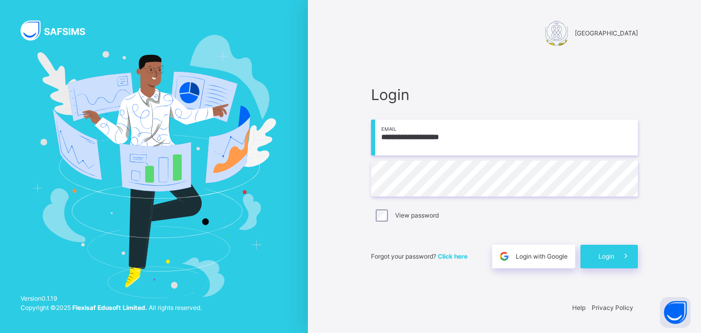
type input "**********"
